Goal: Task Accomplishment & Management: Use online tool/utility

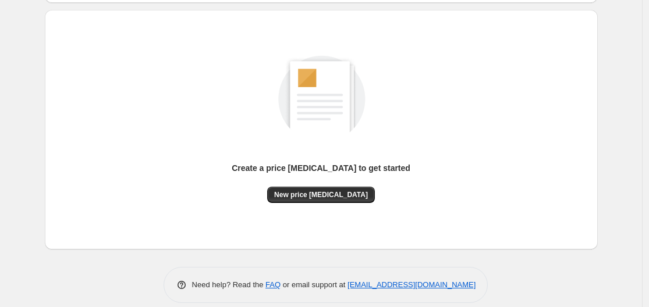
scroll to position [125, 0]
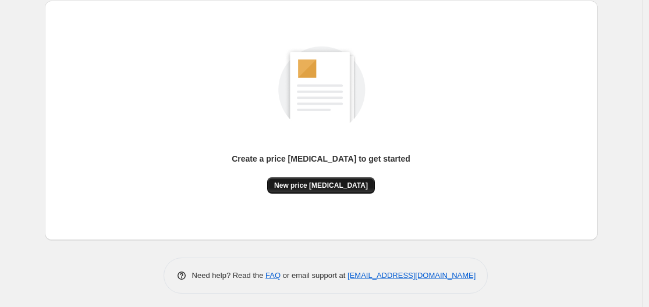
click at [317, 181] on button "New price [MEDICAL_DATA]" at bounding box center [321, 186] width 108 height 16
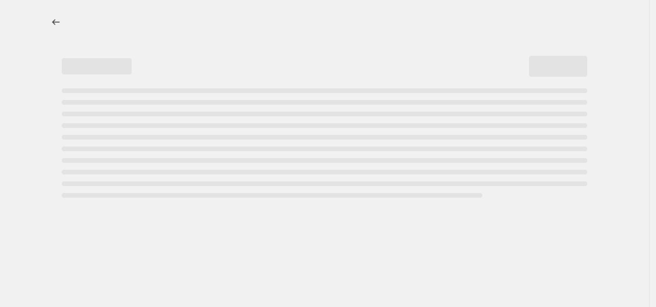
select select "percentage"
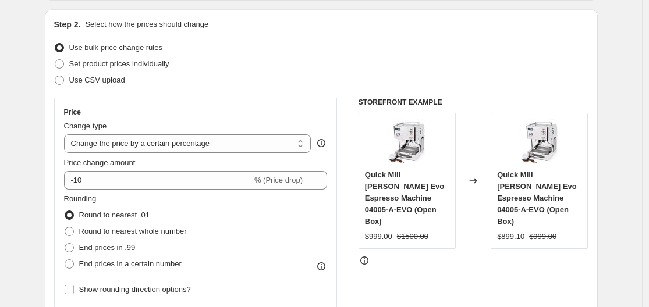
scroll to position [151, 0]
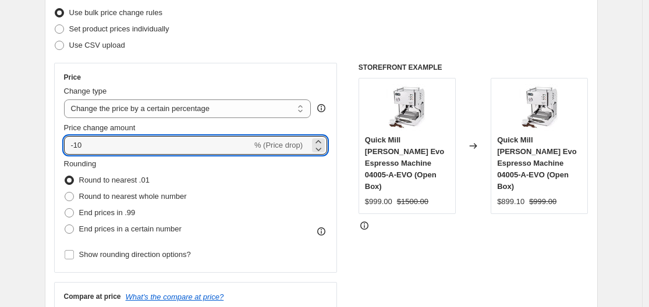
drag, startPoint x: 101, startPoint y: 141, endPoint x: 41, endPoint y: 146, distance: 60.8
type input "-50"
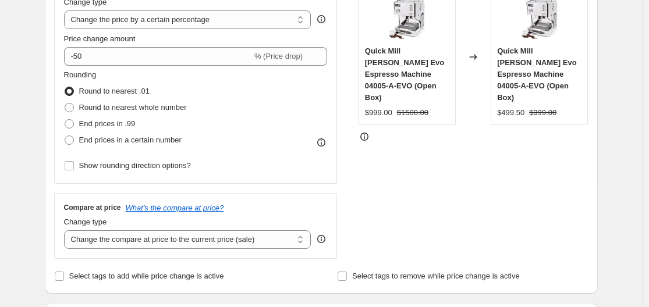
scroll to position [261, 0]
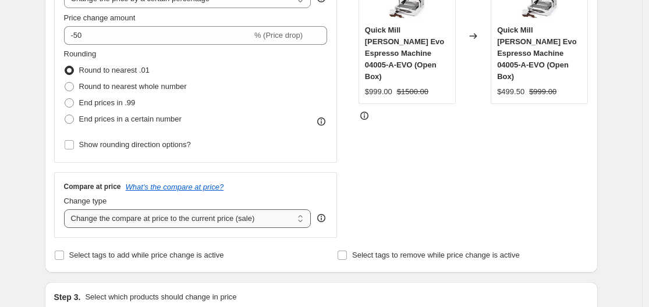
click at [269, 225] on select "Change the compare at price to the current price (sale) Change the compare at p…" at bounding box center [187, 219] width 247 height 19
click at [474, 205] on div "STOREFRONT EXAMPLE Quick Mill [PERSON_NAME] Evo Espresso Machine 04005-A-EVO (O…" at bounding box center [474, 95] width 230 height 285
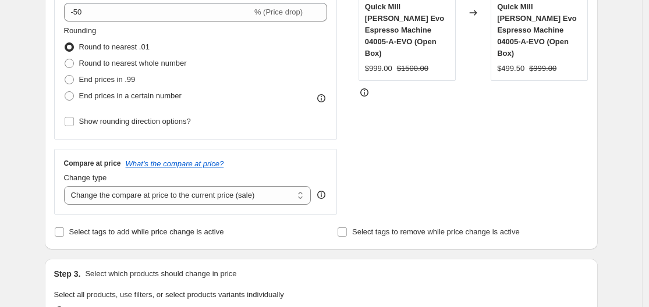
scroll to position [289, 0]
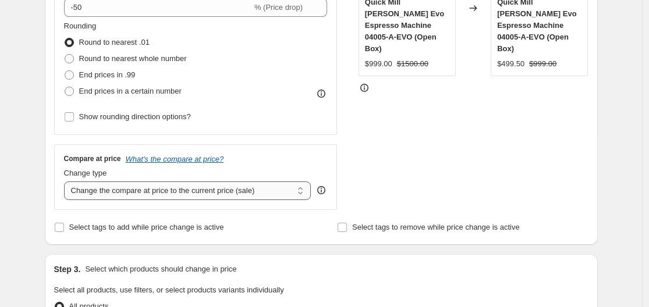
click at [248, 194] on select "Change the compare at price to the current price (sale) Change the compare at p…" at bounding box center [187, 191] width 247 height 19
click at [67, 182] on select "Change the compare at price to the current price (sale) Change the compare at p…" at bounding box center [187, 191] width 247 height 19
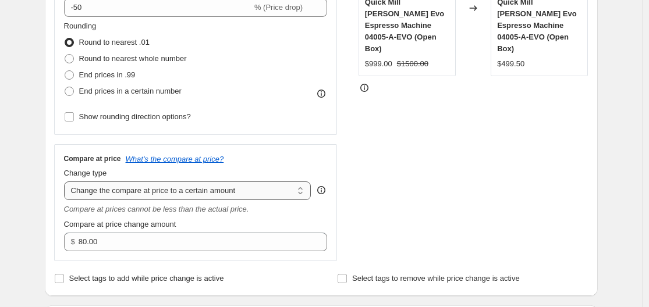
click at [159, 194] on select "Change the compare at price to the current price (sale) Change the compare at p…" at bounding box center [187, 191] width 247 height 19
select select "bp"
click at [67, 182] on select "Change the compare at price to the current price (sale) Change the compare at p…" at bounding box center [187, 191] width 247 height 19
type input "12.00"
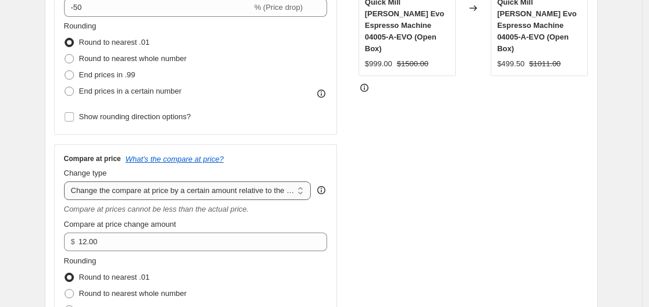
click at [288, 187] on select "Change the compare at price to the current price (sale) Change the compare at p…" at bounding box center [187, 191] width 247 height 19
select select "pp"
click at [67, 182] on select "Change the compare at price to the current price (sale) Change the compare at p…" at bounding box center [187, 191] width 247 height 19
type input "20"
click at [271, 194] on select "Change the compare at price to the current price (sale) Change the compare at p…" at bounding box center [187, 191] width 247 height 19
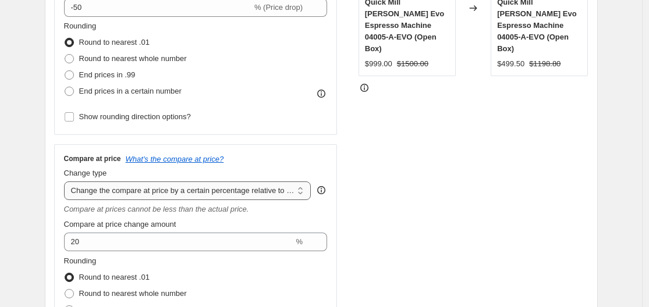
click at [271, 194] on select "Change the compare at price to the current price (sale) Change the compare at p…" at bounding box center [187, 191] width 247 height 19
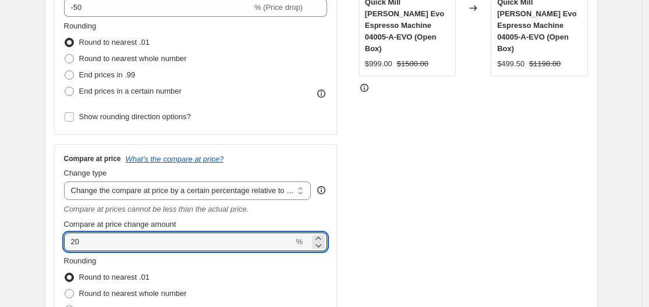
drag, startPoint x: 94, startPoint y: 242, endPoint x: 55, endPoint y: 248, distance: 39.5
click at [55, 248] on div "Step 2. Select how the prices should change Use bulk price change rules Set pro…" at bounding box center [321, 120] width 553 height 569
type input "0"
click at [55, 248] on div "Step 2. Select how the prices should change Use bulk price change rules Set pro…" at bounding box center [321, 120] width 553 height 569
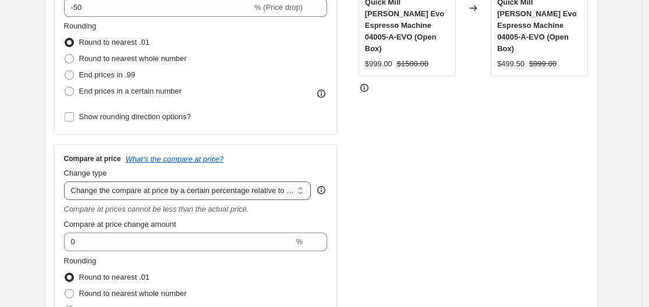
click at [184, 190] on select "Change the compare at price to the current price (sale) Change the compare at p…" at bounding box center [187, 191] width 247 height 19
select select "no_change"
click at [67, 182] on select "Change the compare at price to the current price (sale) Change the compare at p…" at bounding box center [187, 191] width 247 height 19
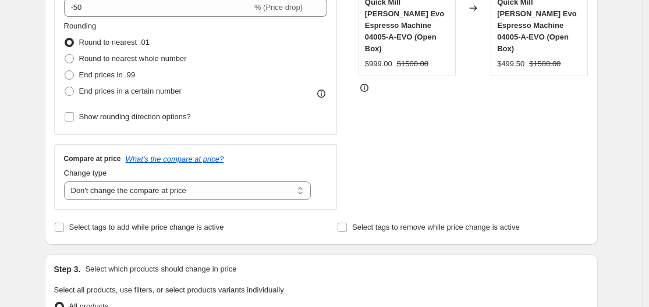
click at [507, 151] on div "STOREFRONT EXAMPLE Quick Mill [PERSON_NAME] Evo Espresso Machine 04005-A-EVO (O…" at bounding box center [474, 67] width 230 height 285
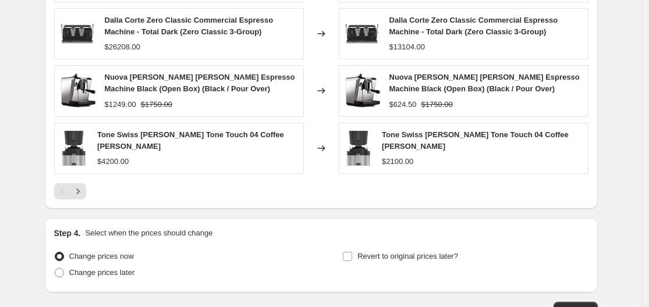
scroll to position [872, 0]
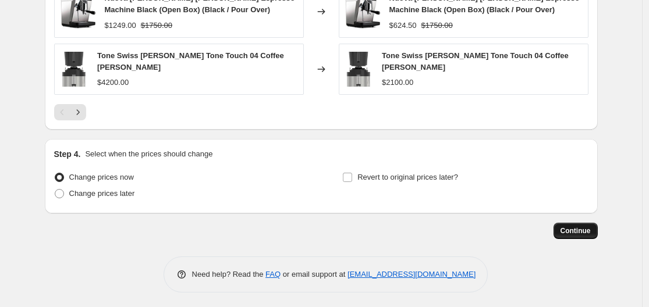
click at [566, 227] on span "Continue" at bounding box center [576, 231] width 30 height 9
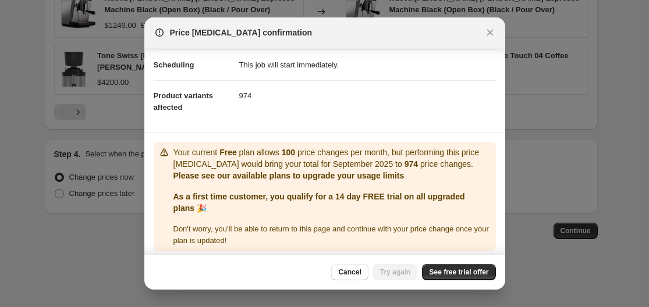
scroll to position [99, 0]
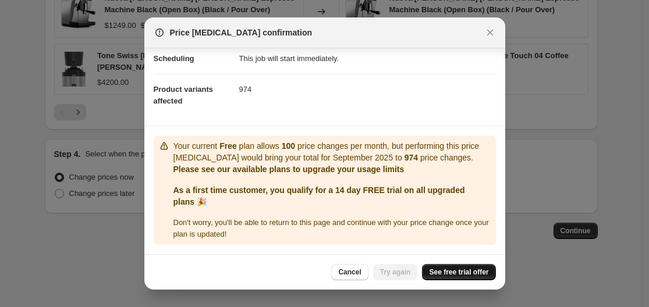
click at [467, 271] on span "See free trial offer" at bounding box center [458, 272] width 59 height 9
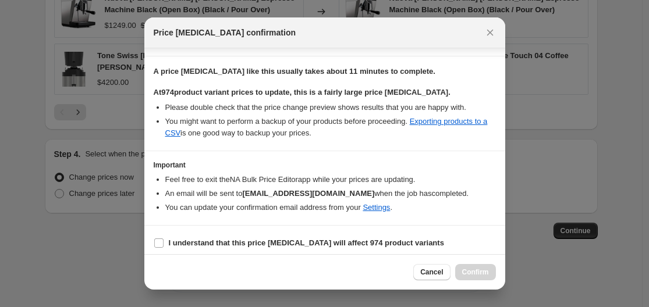
scroll to position [175, 0]
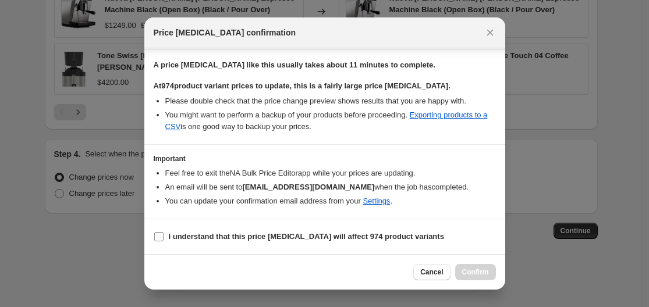
click at [360, 236] on b "I understand that this price [MEDICAL_DATA] will affect 974 product variants" at bounding box center [306, 236] width 275 height 9
click at [164, 236] on input "I understand that this price [MEDICAL_DATA] will affect 974 product variants" at bounding box center [158, 236] width 9 height 9
checkbox input "true"
click at [487, 272] on span "Confirm" at bounding box center [475, 272] width 27 height 9
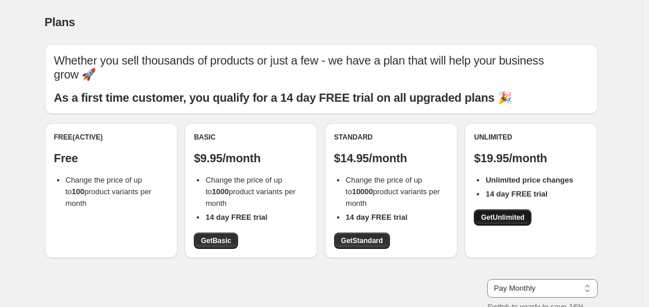
click at [518, 214] on span "Get Unlimited" at bounding box center [503, 217] width 44 height 9
